Goal: Task Accomplishment & Management: Use online tool/utility

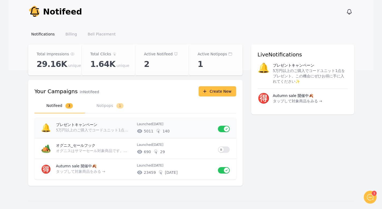
click at [164, 125] on time "[DATE]" at bounding box center [158, 124] width 11 height 4
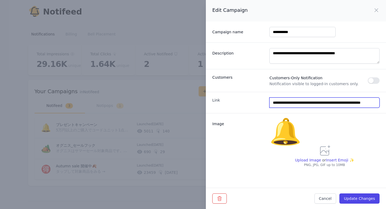
click at [319, 102] on input "**********" at bounding box center [325, 102] width 110 height 10
click at [254, 104] on div "Link" at bounding box center [238, 102] width 53 height 10
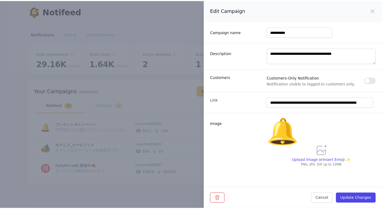
scroll to position [0, 3]
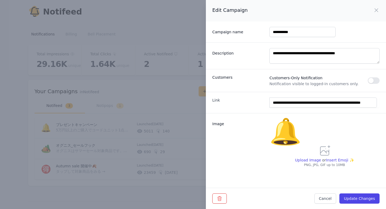
click at [368, 11] on div "Edit Campaign Close panel" at bounding box center [295, 10] width 167 height 9
click at [375, 6] on div "Edit Campaign Close panel" at bounding box center [296, 10] width 180 height 21
click at [373, 9] on icon "button" at bounding box center [376, 10] width 6 height 6
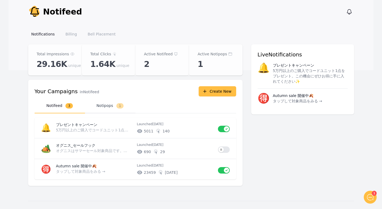
click at [105, 109] on button "Notipops 1" at bounding box center [110, 105] width 50 height 15
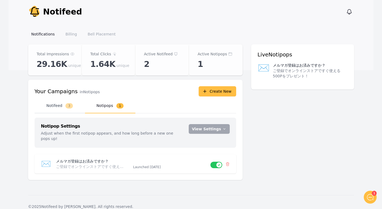
click at [59, 108] on button "Notifeed 3" at bounding box center [60, 105] width 50 height 15
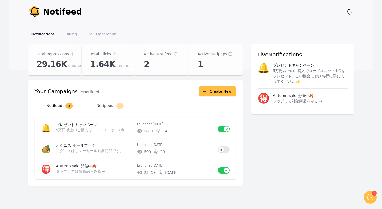
click at [103, 106] on button "Notipops 1" at bounding box center [110, 105] width 50 height 15
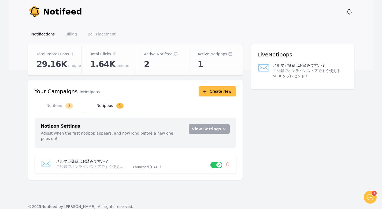
click at [196, 111] on nav "Notifeed 3 Notipops 1" at bounding box center [136, 105] width 202 height 15
click at [63, 106] on button "Notifeed 3" at bounding box center [60, 105] width 50 height 15
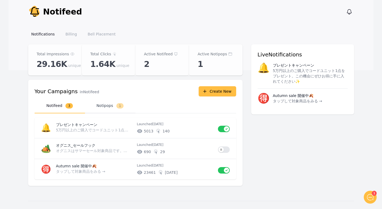
click at [105, 107] on button "Notipops 1" at bounding box center [110, 105] width 50 height 15
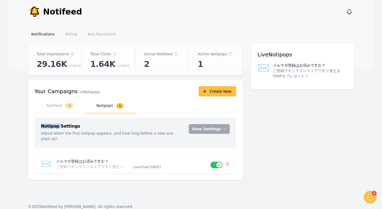
drag, startPoint x: 41, startPoint y: 126, endPoint x: 57, endPoint y: 127, distance: 15.6
click at [57, 127] on h3 "Notipop Settings" at bounding box center [111, 126] width 141 height 4
click at [55, 106] on button "Notifeed 3" at bounding box center [60, 105] width 50 height 15
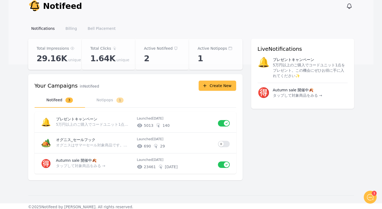
scroll to position [12, 0]
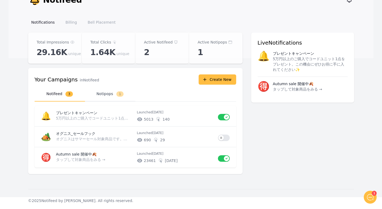
click at [115, 92] on button "Notipops 1" at bounding box center [110, 94] width 50 height 15
